Goal: Task Accomplishment & Management: Use online tool/utility

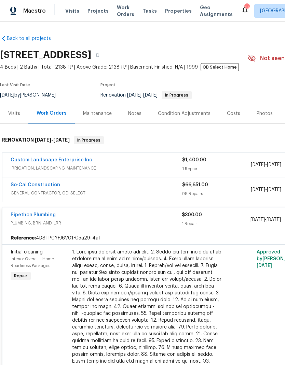
click at [68, 13] on span "Visits" at bounding box center [72, 11] width 14 height 7
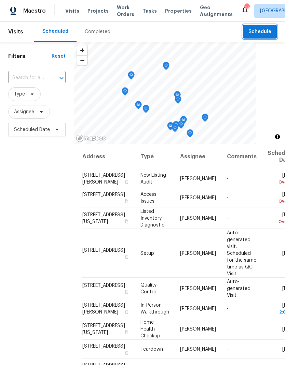
click at [263, 31] on span "Schedule" at bounding box center [259, 32] width 23 height 9
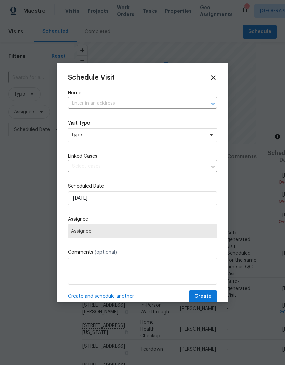
click at [90, 103] on input "text" at bounding box center [133, 103] width 130 height 11
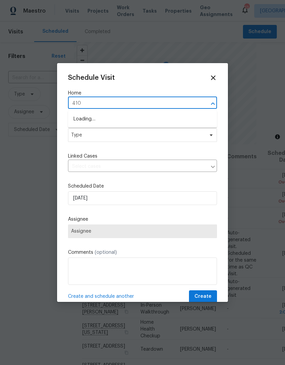
type input "4107"
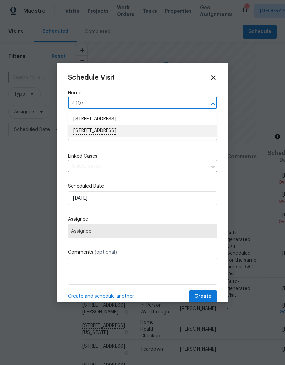
click at [86, 136] on li "[STREET_ADDRESS]" at bounding box center [142, 131] width 149 height 12
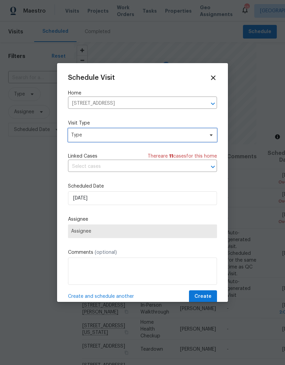
click at [85, 135] on span "Type" at bounding box center [137, 135] width 133 height 7
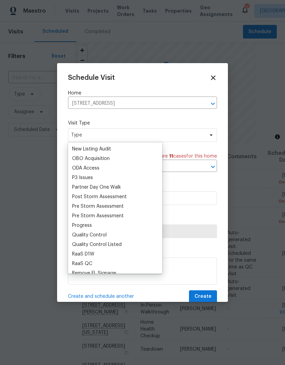
scroll to position [391, 0]
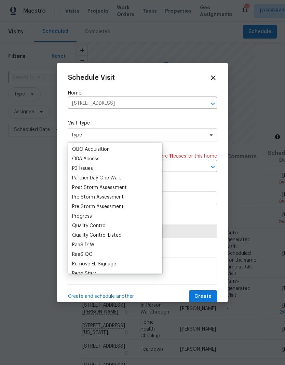
click at [75, 214] on div "Progress" at bounding box center [82, 216] width 20 height 7
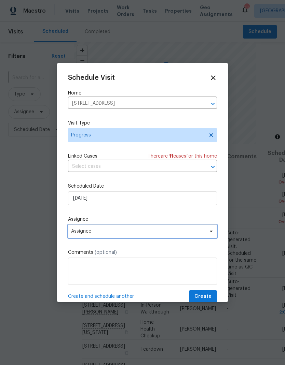
click at [82, 234] on span "Assignee" at bounding box center [138, 231] width 134 height 5
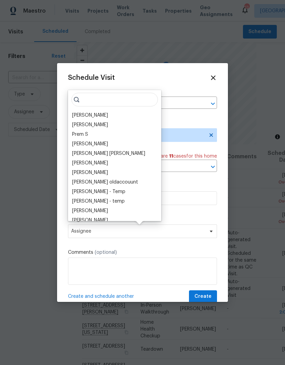
click at [76, 113] on div "[PERSON_NAME]" at bounding box center [90, 115] width 36 height 7
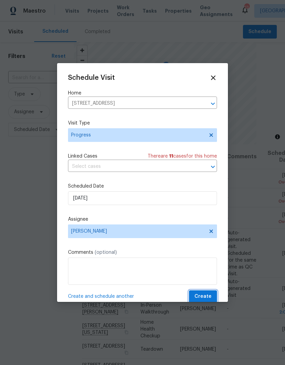
click at [204, 301] on span "Create" at bounding box center [202, 297] width 17 height 9
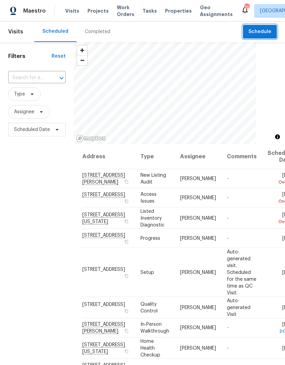
scroll to position [0, 0]
click at [260, 9] on span "[GEOGRAPHIC_DATA]" at bounding box center [283, 11] width 47 height 7
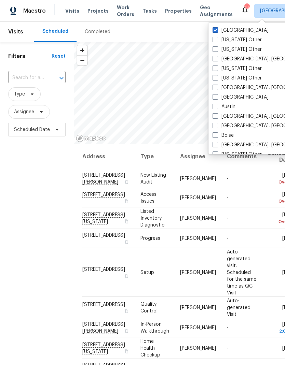
click at [219, 29] on label "[GEOGRAPHIC_DATA]" at bounding box center [240, 30] width 56 height 7
click at [217, 29] on input "[GEOGRAPHIC_DATA]" at bounding box center [214, 29] width 4 height 4
checkbox input "false"
checkbox input "true"
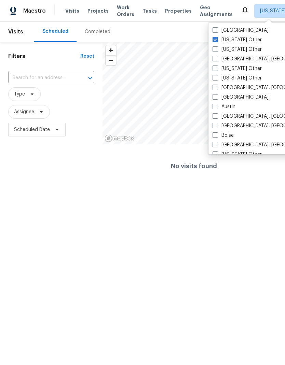
click at [217, 29] on span at bounding box center [214, 29] width 5 height 5
click at [217, 29] on input "[GEOGRAPHIC_DATA]" at bounding box center [214, 29] width 4 height 4
checkbox input "true"
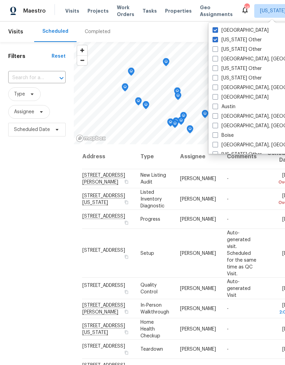
click at [218, 41] on label "[US_STATE] Other" at bounding box center [236, 40] width 49 height 7
click at [217, 41] on input "[US_STATE] Other" at bounding box center [214, 39] width 4 height 4
checkbox input "false"
click at [25, 256] on div "Filters Reset ​ Type Assignee Scheduled Date" at bounding box center [37, 239] width 74 height 395
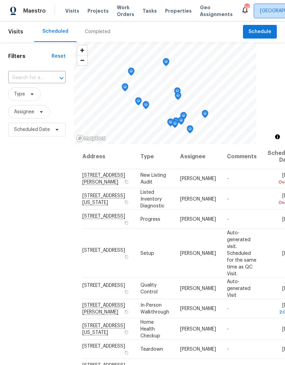
click at [260, 10] on span "[GEOGRAPHIC_DATA]" at bounding box center [283, 11] width 47 height 7
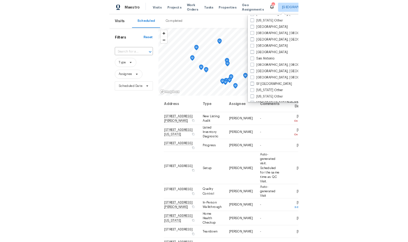
scroll to position [868, 0]
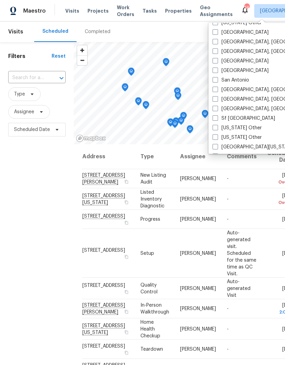
click at [217, 90] on span at bounding box center [214, 89] width 5 height 5
click at [217, 90] on input "[GEOGRAPHIC_DATA], [GEOGRAPHIC_DATA]" at bounding box center [214, 88] width 4 height 4
checkbox input "true"
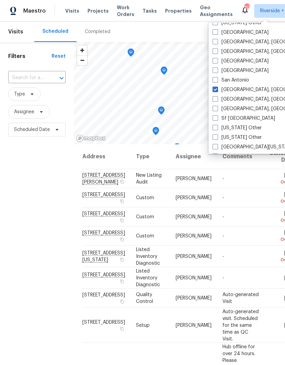
click at [62, 217] on div "Filters Reset ​ Type Assignee Scheduled Date" at bounding box center [37, 239] width 74 height 395
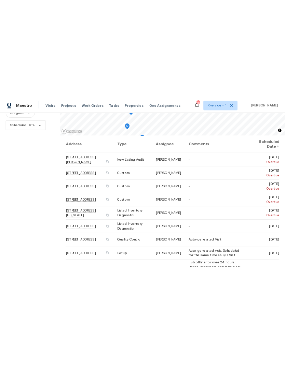
scroll to position [66, 0]
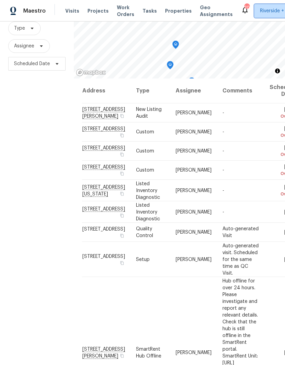
click at [265, 11] on span "Riverside + 1" at bounding box center [273, 11] width 27 height 7
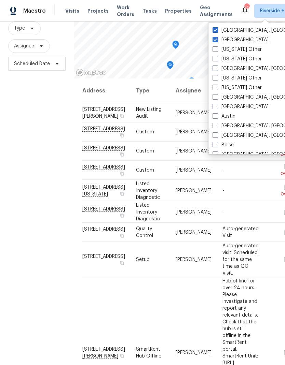
click at [217, 27] on span at bounding box center [214, 29] width 5 height 5
click at [217, 27] on input "[GEOGRAPHIC_DATA], [GEOGRAPHIC_DATA]" at bounding box center [214, 29] width 4 height 4
checkbox input "false"
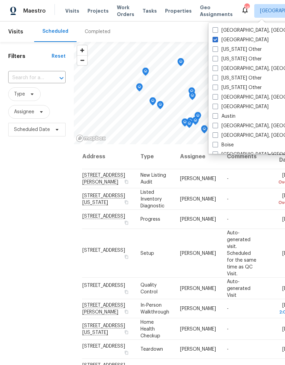
click at [23, 262] on div "Filters Reset ​ Type Assignee Scheduled Date" at bounding box center [37, 239] width 74 height 395
